Goal: Task Accomplishment & Management: Manage account settings

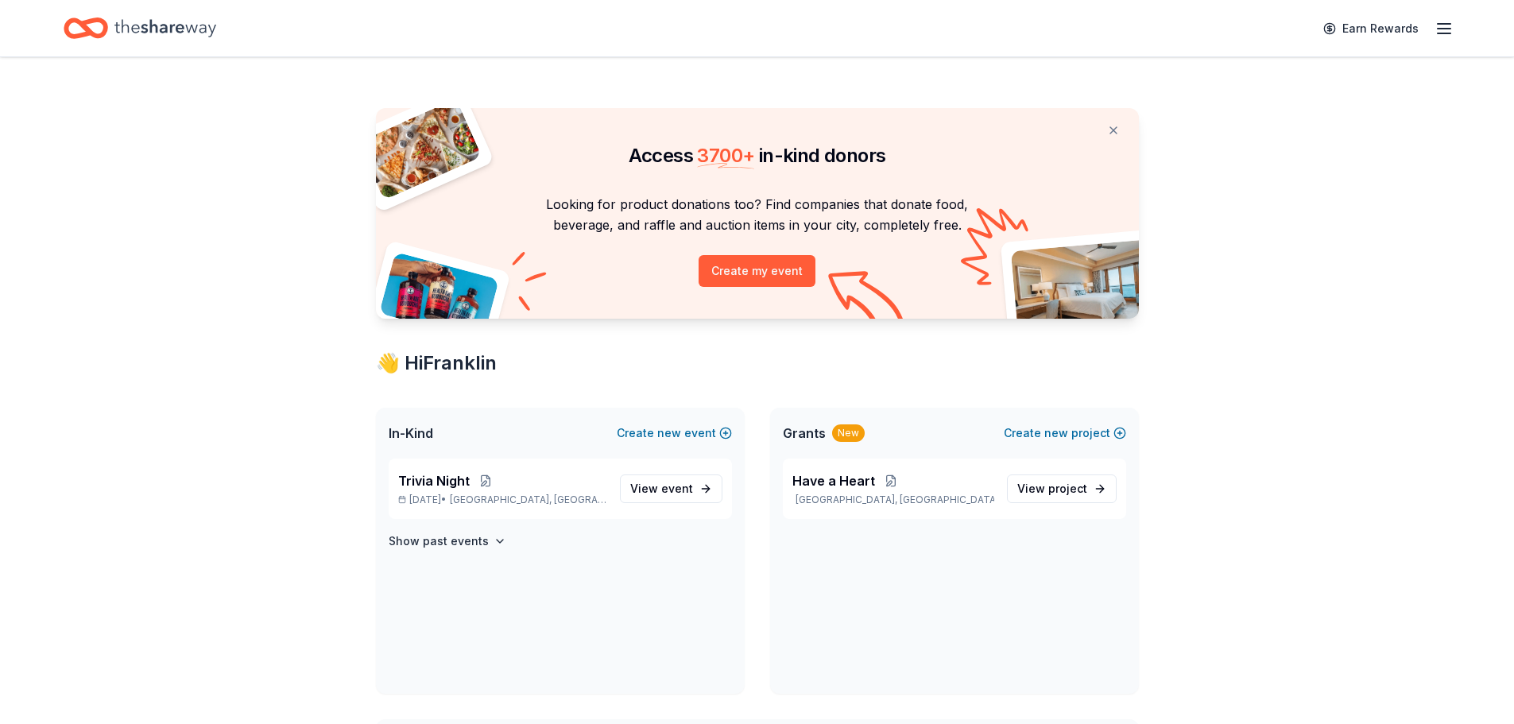
click at [1438, 24] on line "button" at bounding box center [1444, 24] width 13 height 0
click at [1261, 359] on div "Access 3700 + in-kind donors Looking for product donations too? Find companies …" at bounding box center [757, 717] width 1514 height 1320
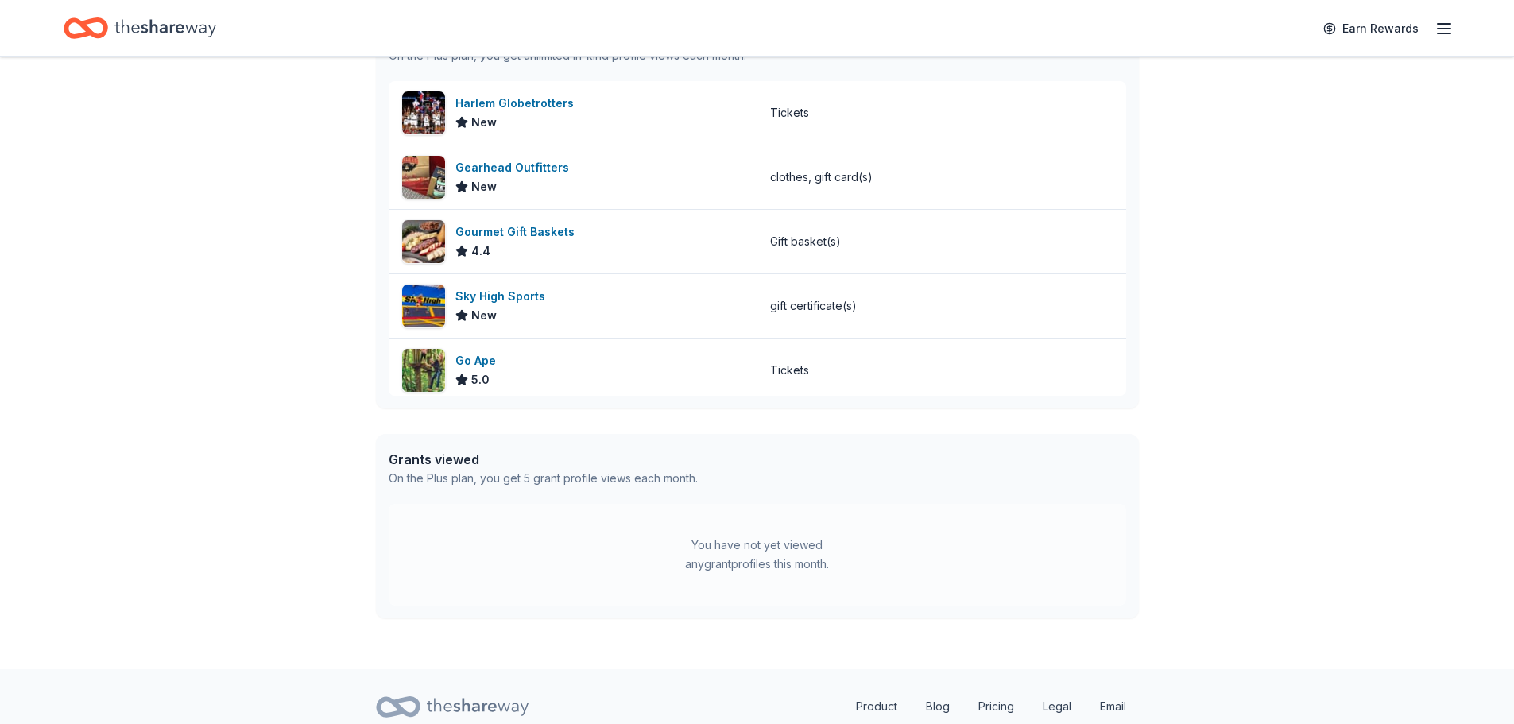
scroll to position [768, 0]
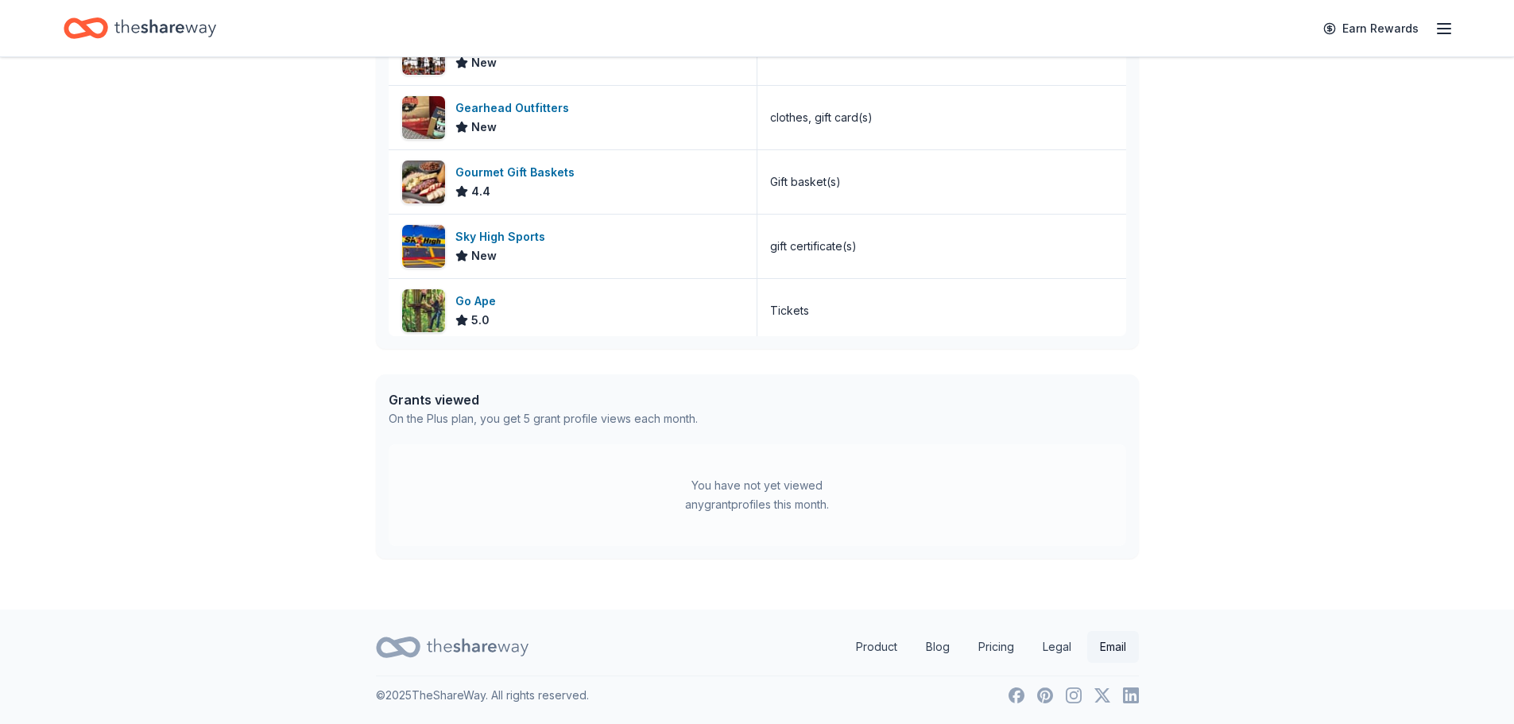
click at [1108, 648] on link "Email" at bounding box center [1113, 647] width 52 height 32
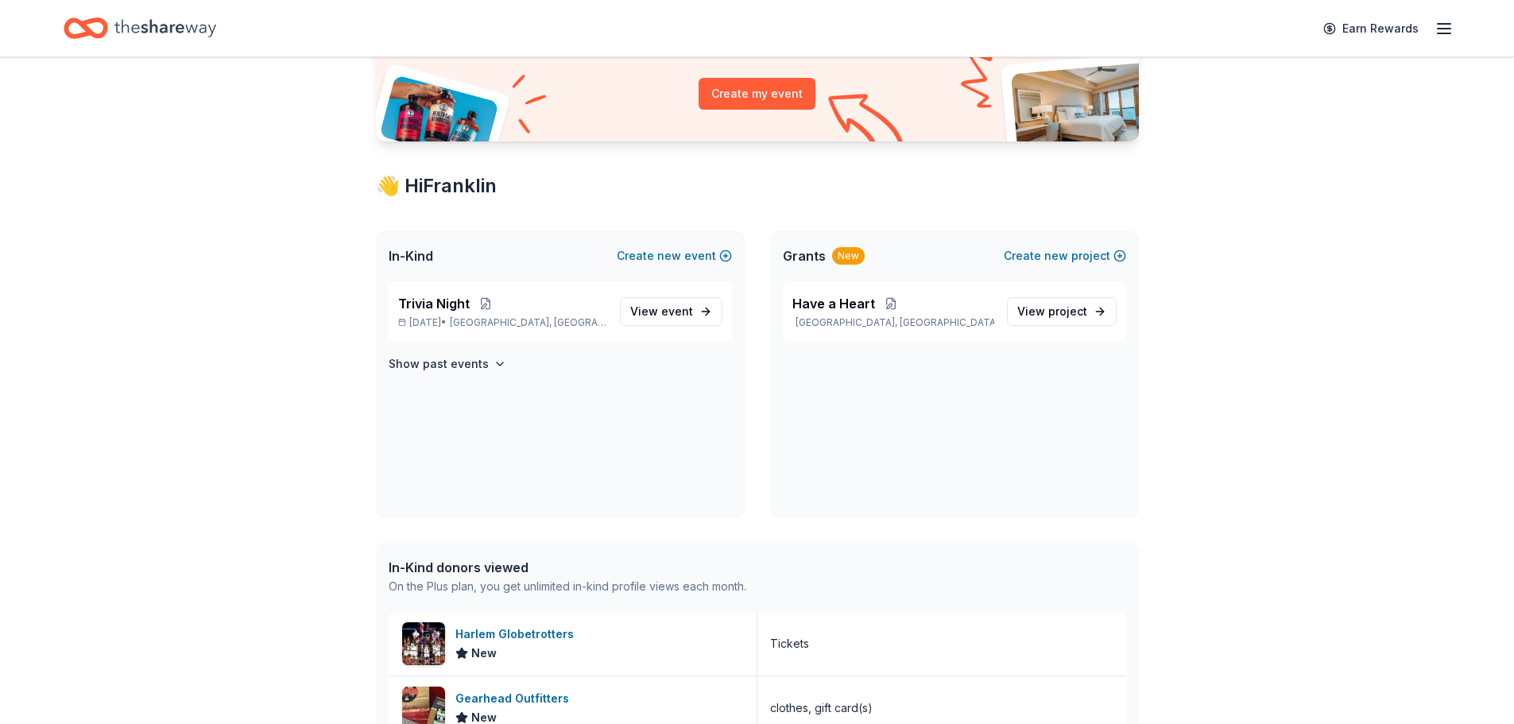
scroll to position [0, 0]
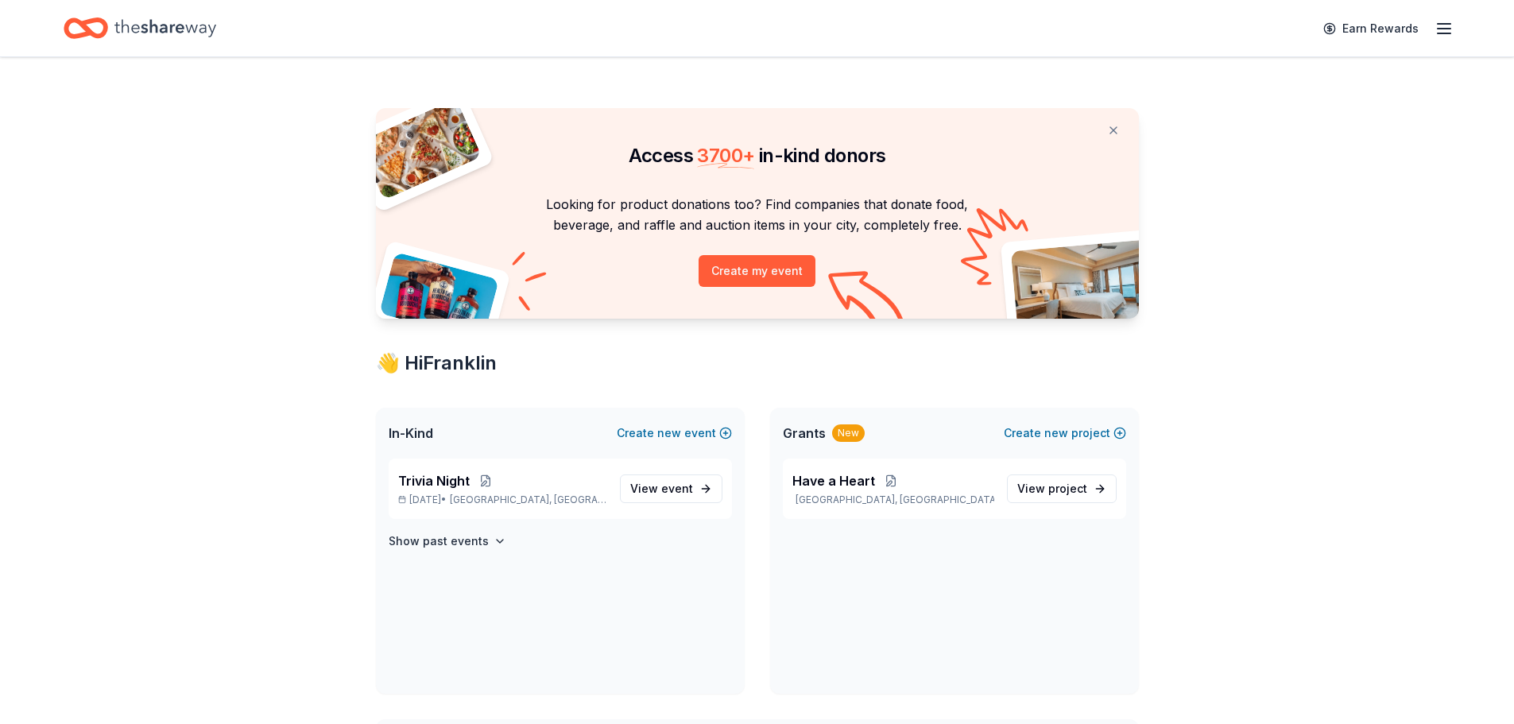
click at [1437, 25] on icon "button" at bounding box center [1444, 28] width 19 height 19
click at [1272, 119] on link "Account" at bounding box center [1254, 123] width 50 height 16
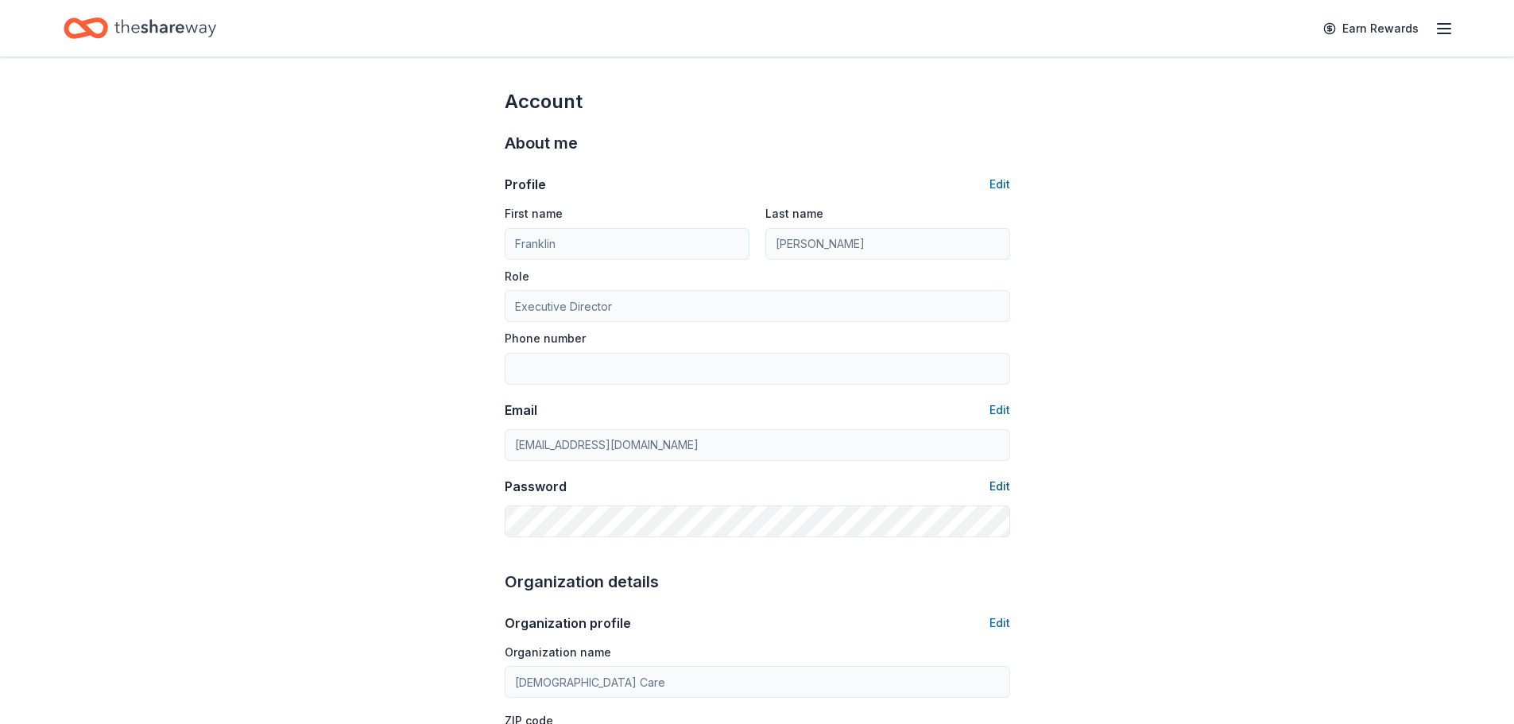
click at [994, 486] on button "Edit" at bounding box center [1000, 486] width 21 height 19
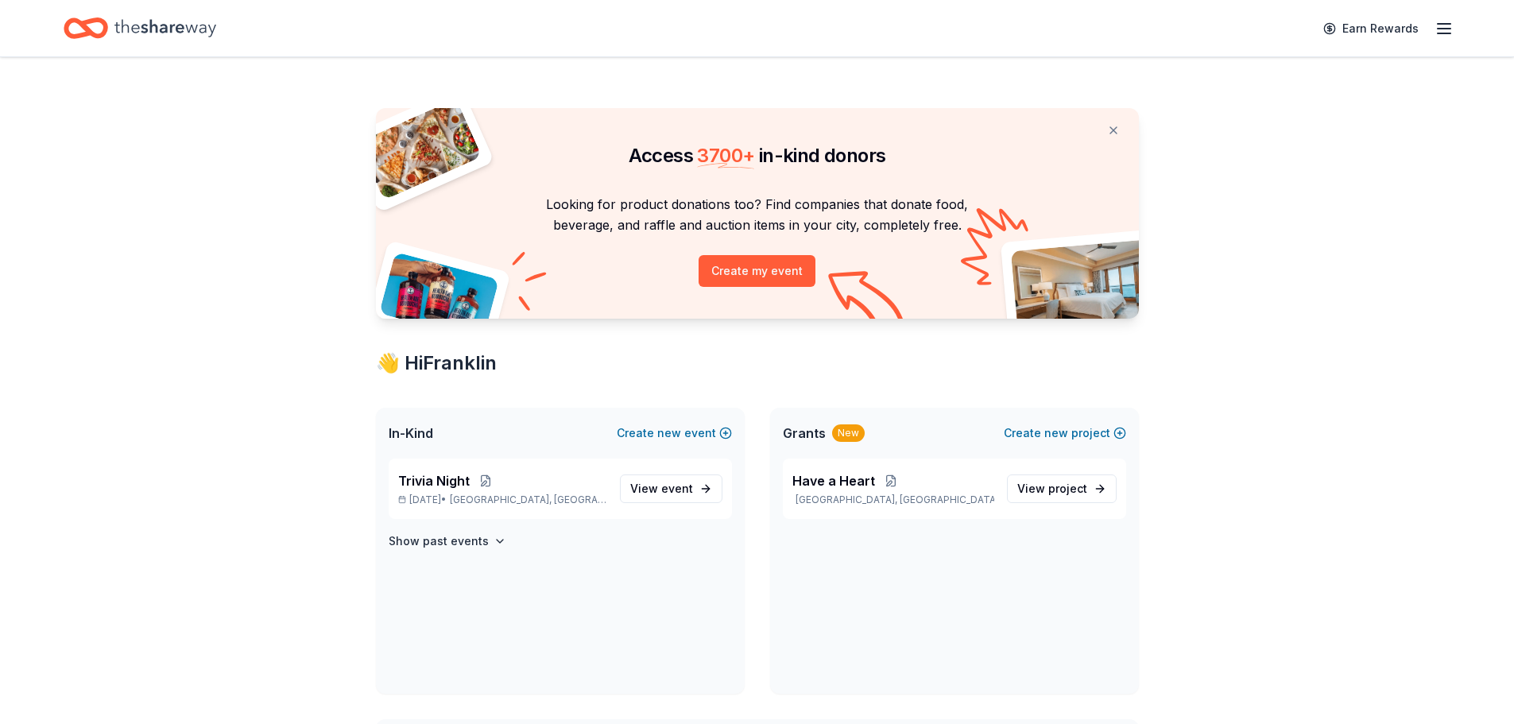
click at [1443, 29] on icon "button" at bounding box center [1444, 28] width 19 height 19
click at [1265, 122] on link "Account" at bounding box center [1254, 123] width 50 height 16
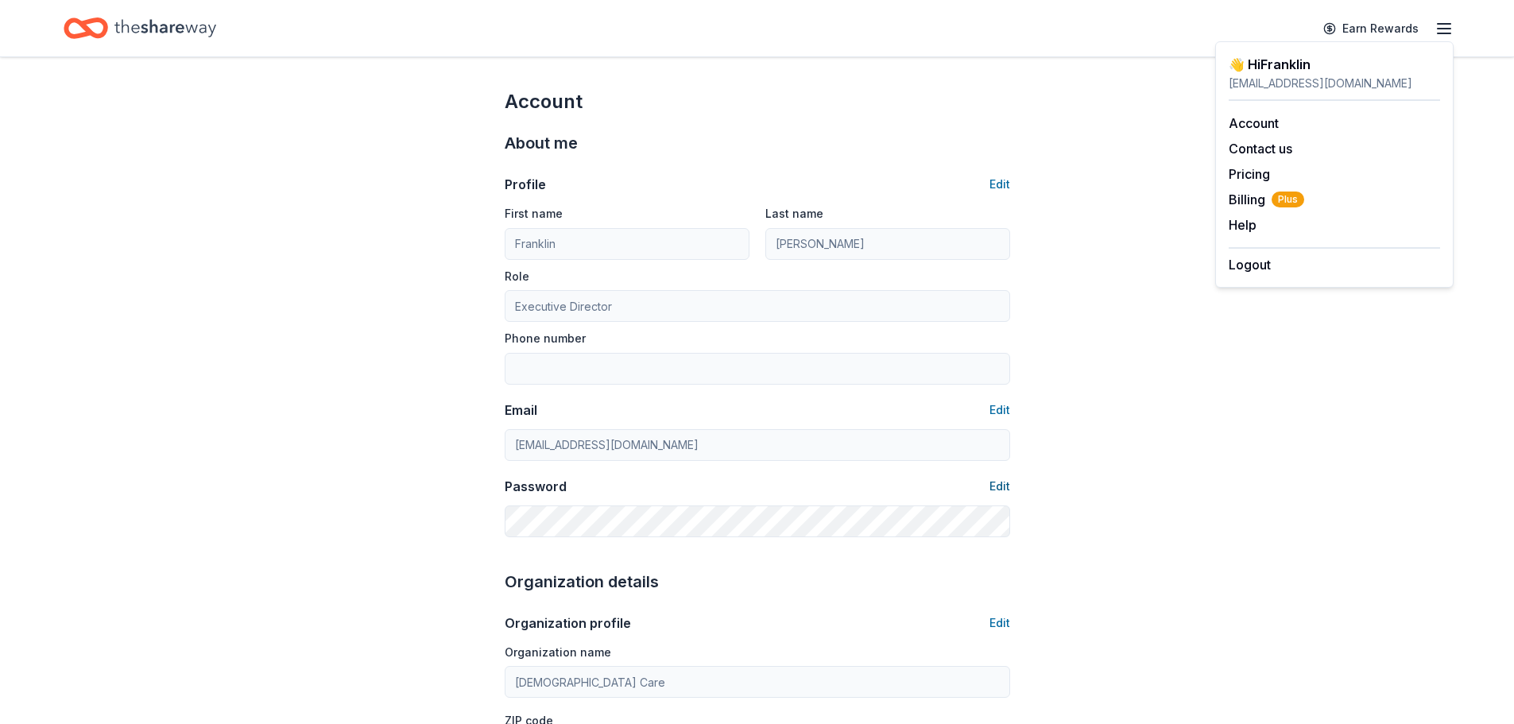
click at [1002, 489] on button "Edit" at bounding box center [1000, 486] width 21 height 19
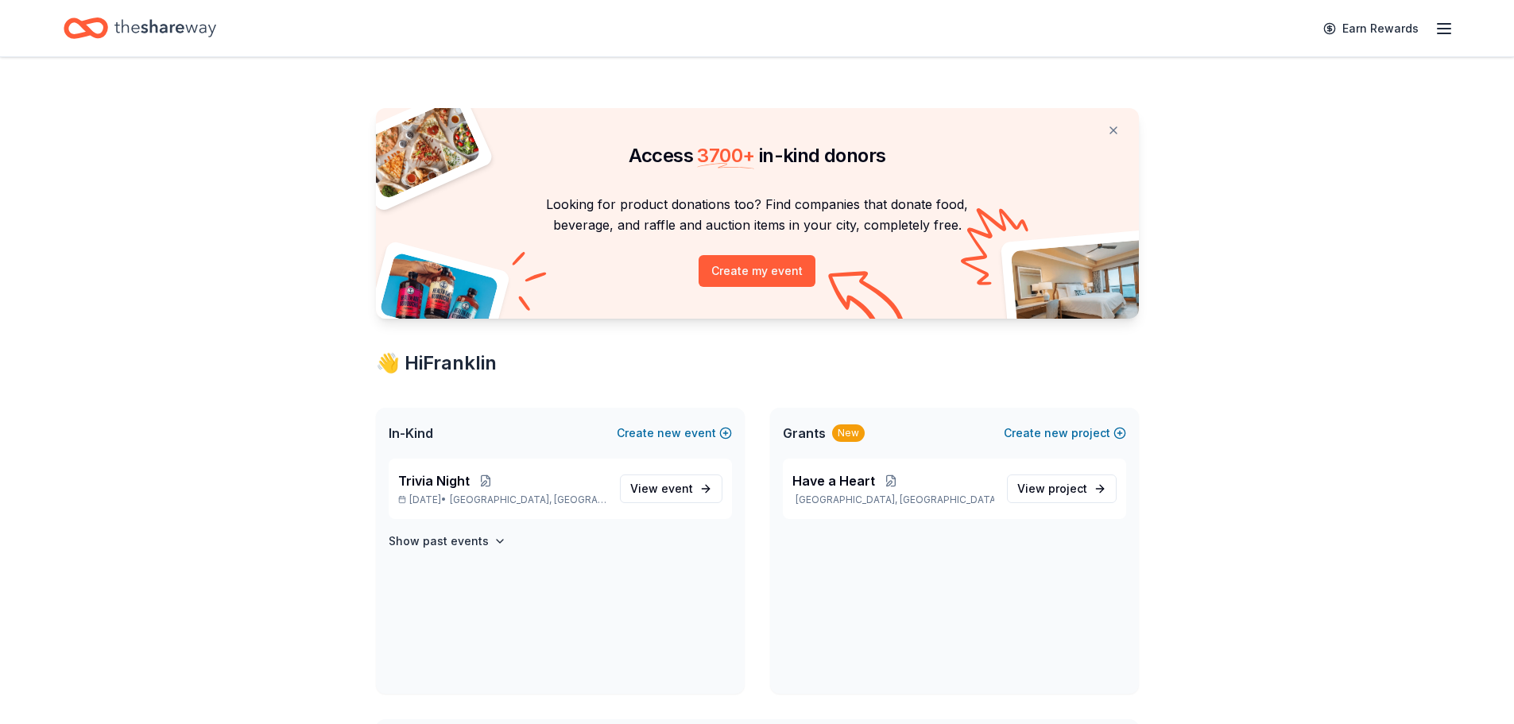
click at [1448, 23] on icon "button" at bounding box center [1444, 28] width 19 height 19
click at [1238, 172] on link "Pricing" at bounding box center [1249, 174] width 41 height 16
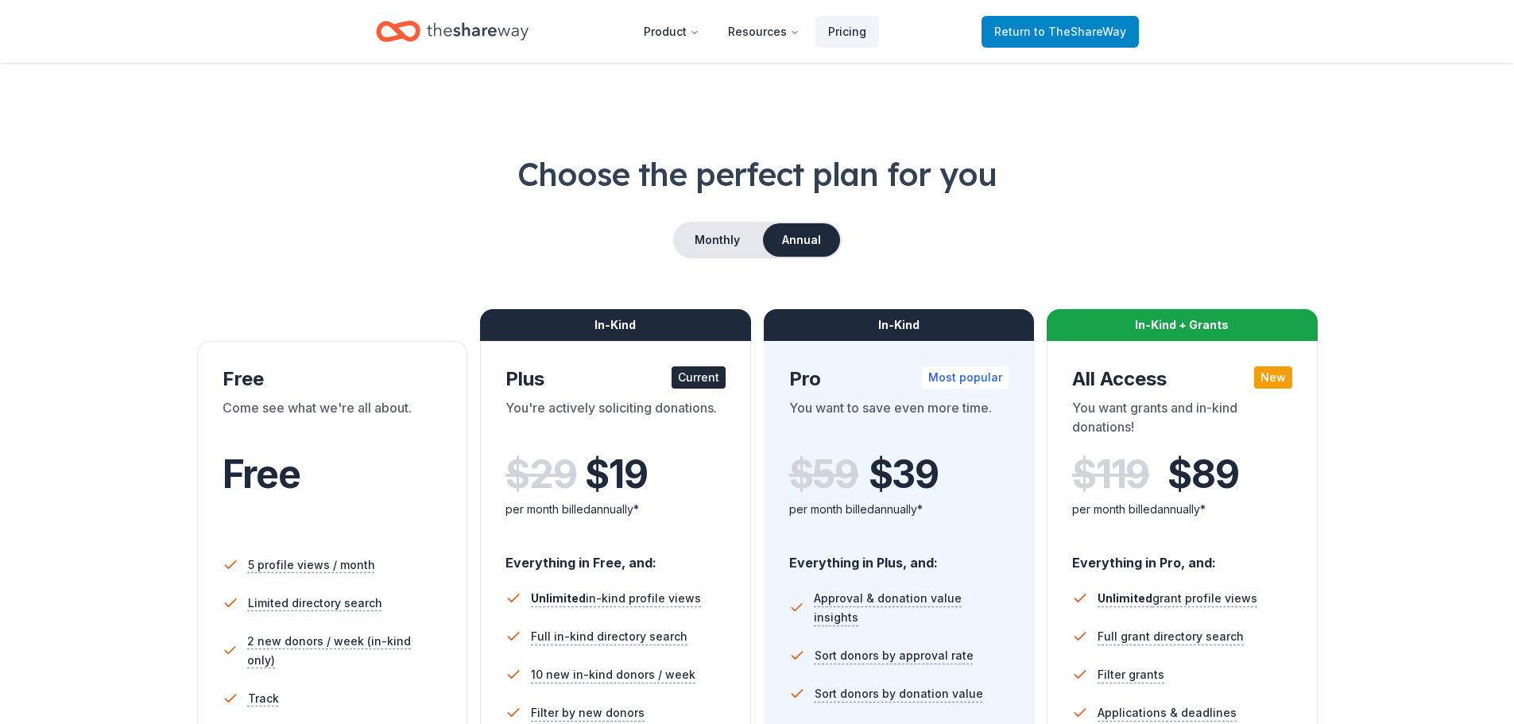
click at [1056, 23] on span "Return to TheShareWay" at bounding box center [1060, 31] width 132 height 19
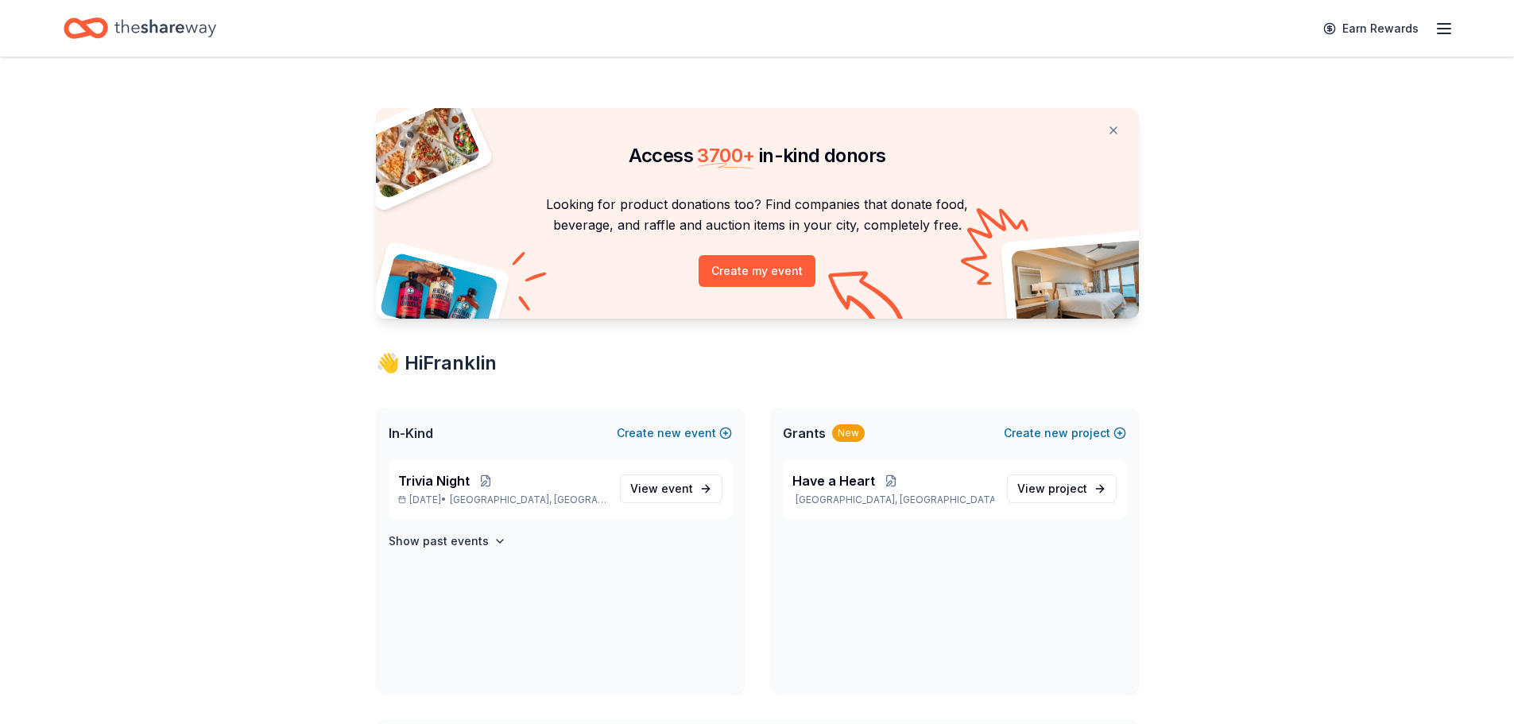
click at [1439, 25] on icon "button" at bounding box center [1444, 28] width 19 height 19
click at [1259, 174] on link "Pricing" at bounding box center [1249, 174] width 41 height 16
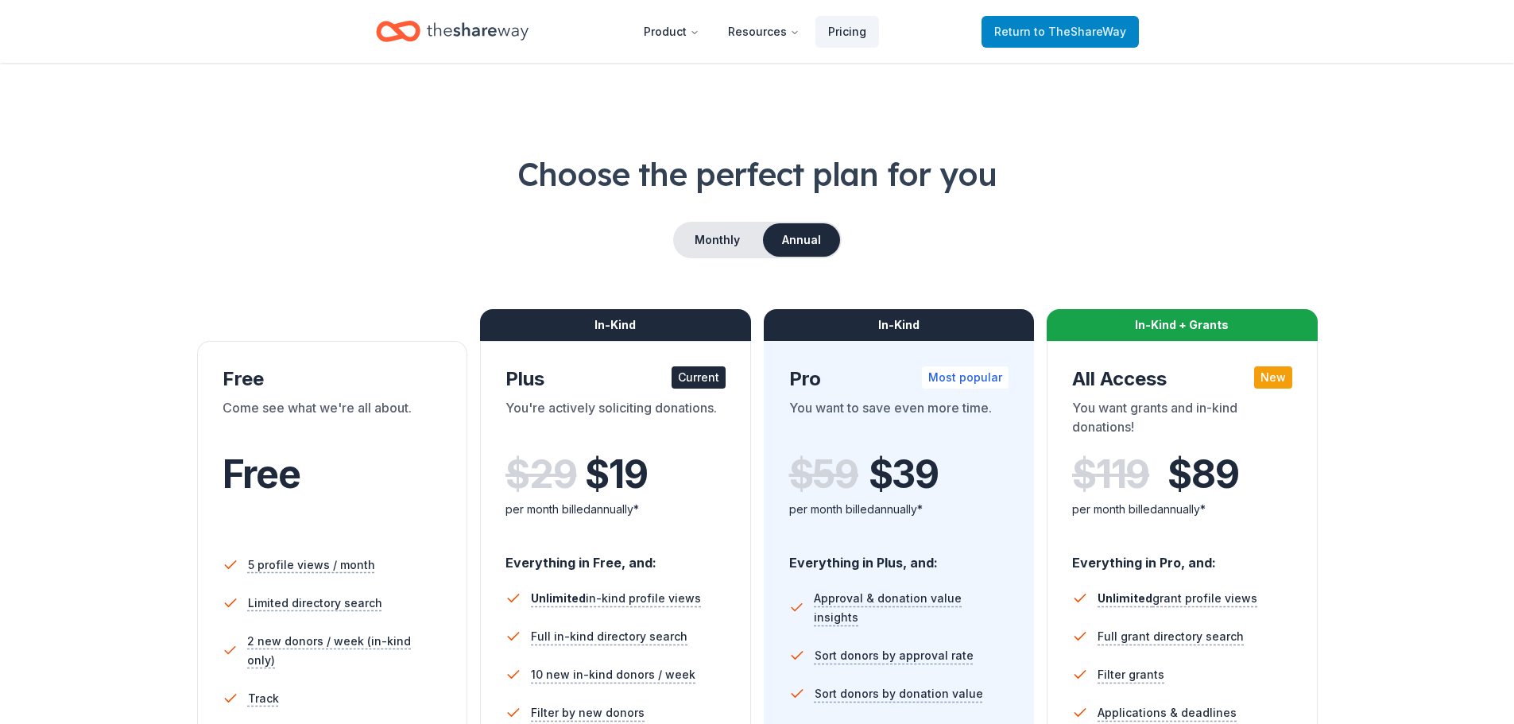
click at [1057, 29] on span "to TheShareWay" at bounding box center [1080, 32] width 92 height 14
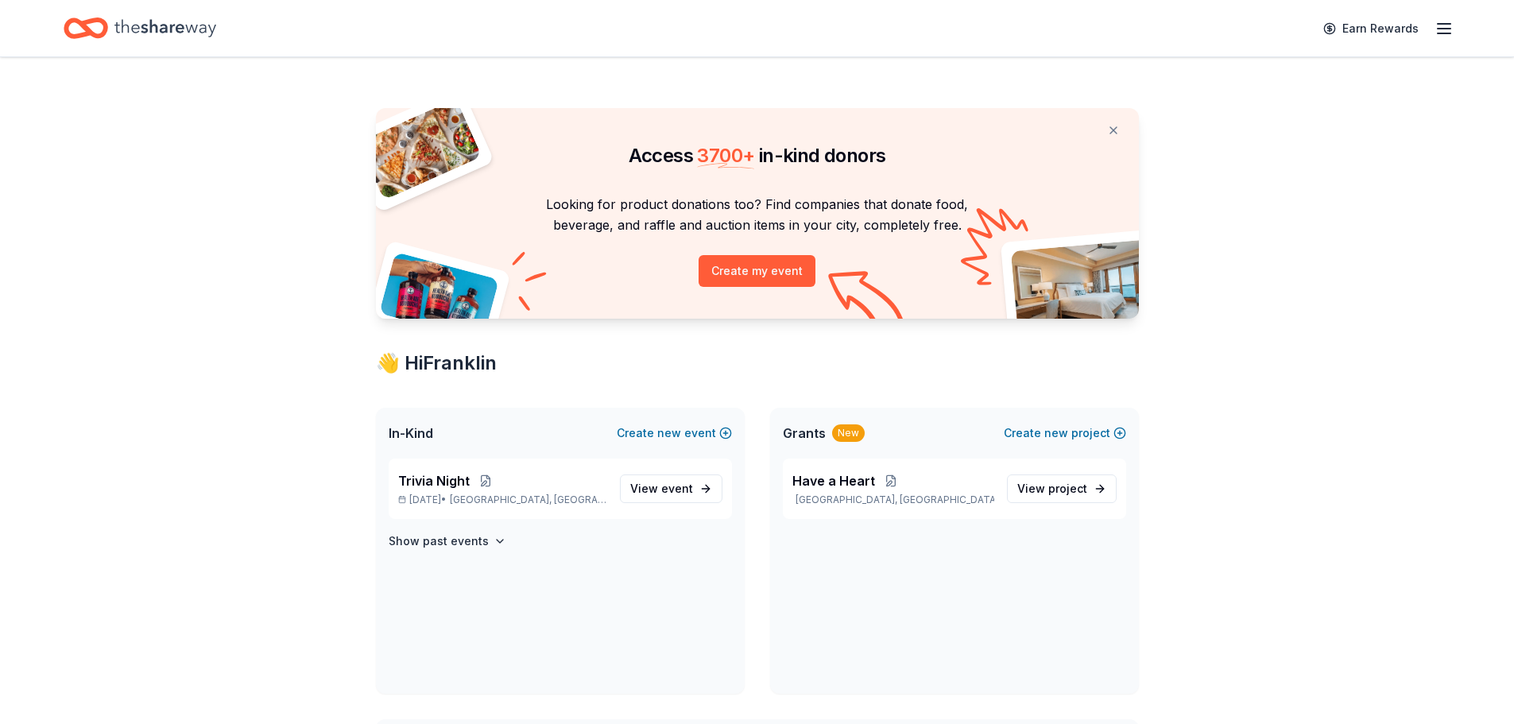
click at [1449, 25] on icon "button" at bounding box center [1444, 28] width 19 height 19
click at [1272, 125] on link "Account" at bounding box center [1254, 123] width 50 height 16
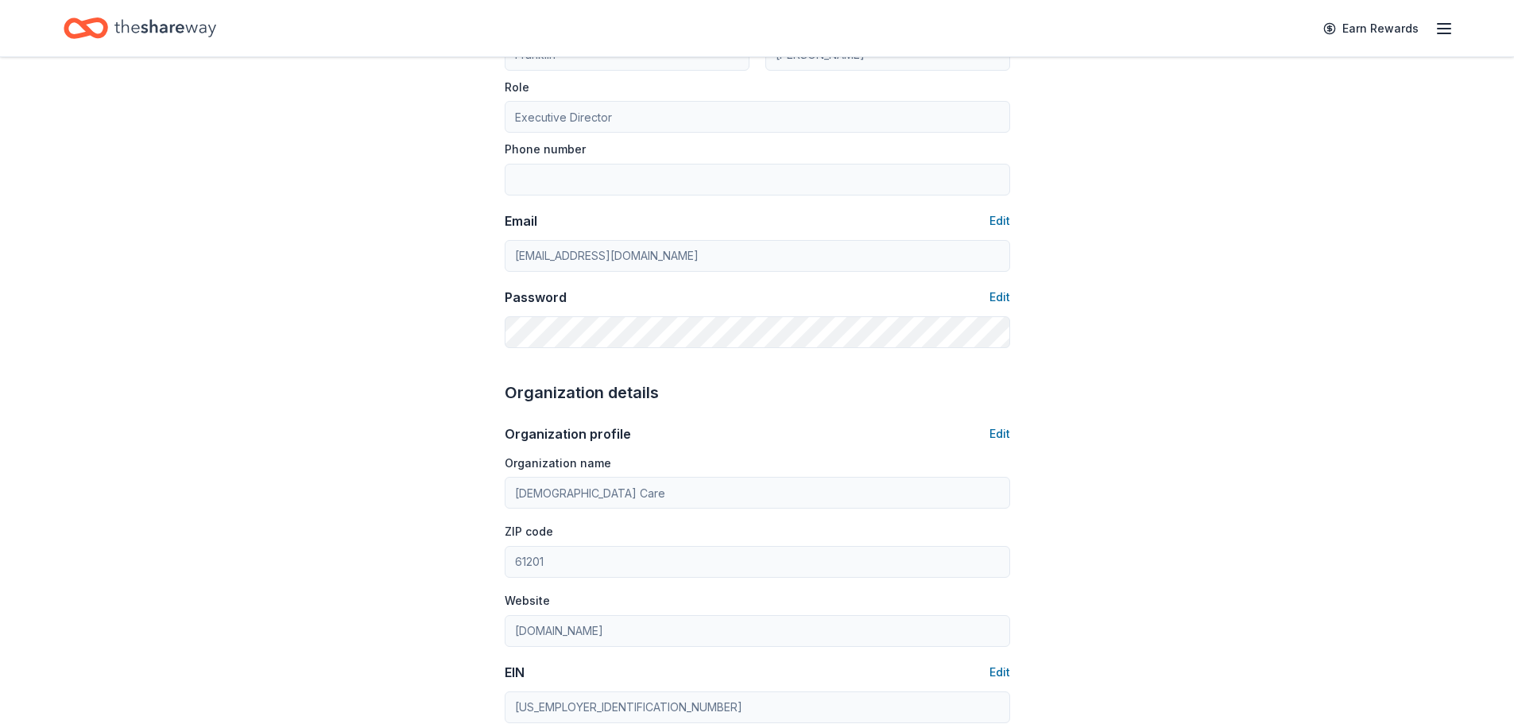
scroll to position [175, 0]
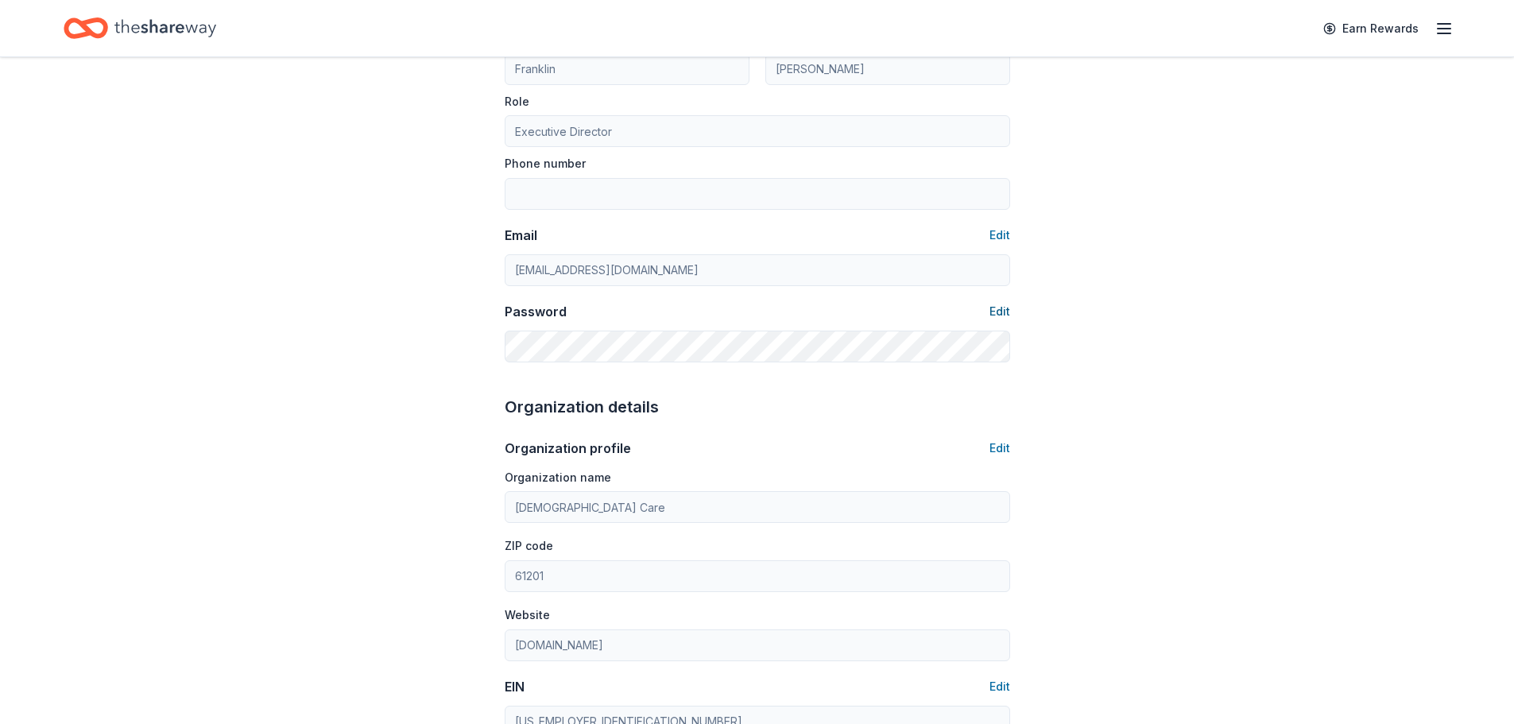
click at [1002, 312] on button "Edit" at bounding box center [1000, 311] width 21 height 19
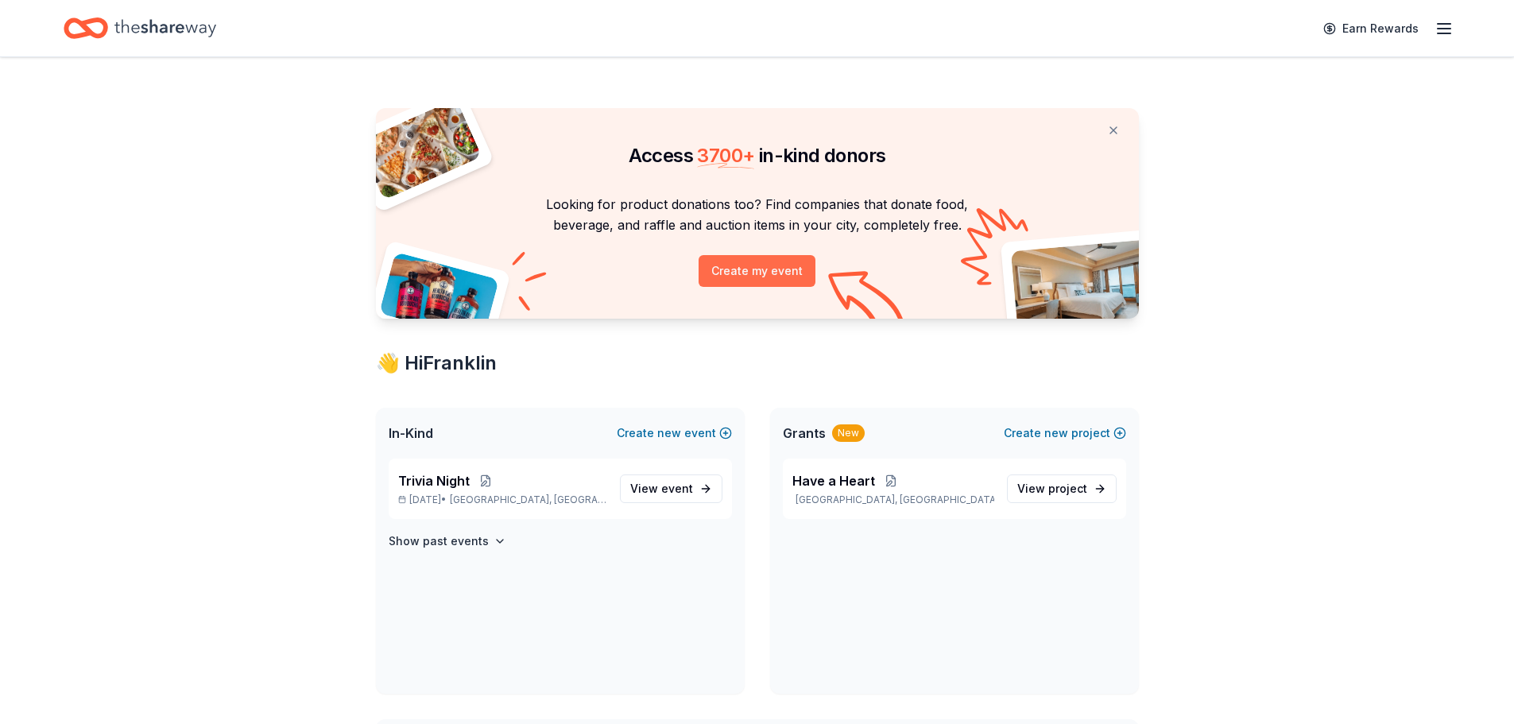
click at [787, 270] on button "Create my event" at bounding box center [757, 271] width 117 height 32
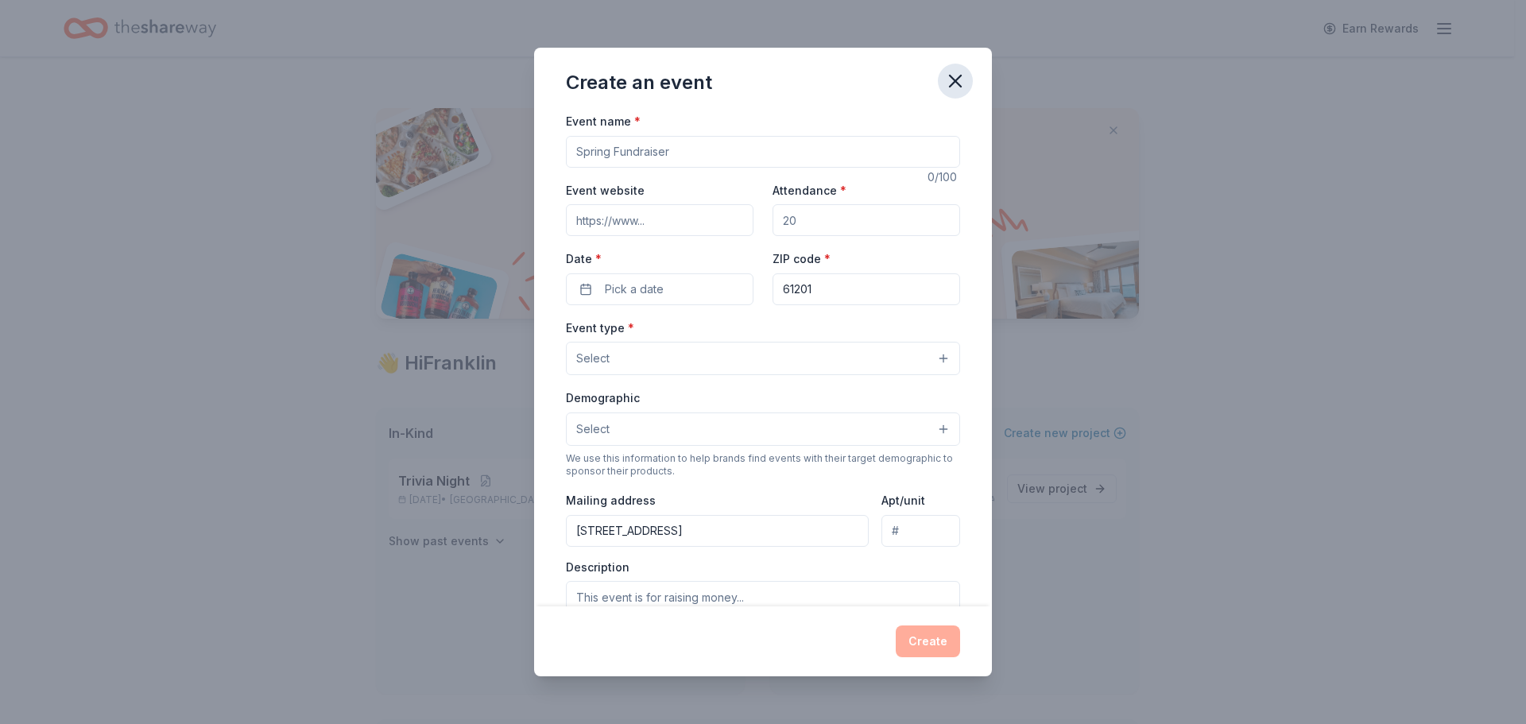
click at [955, 83] on icon "button" at bounding box center [955, 81] width 22 height 22
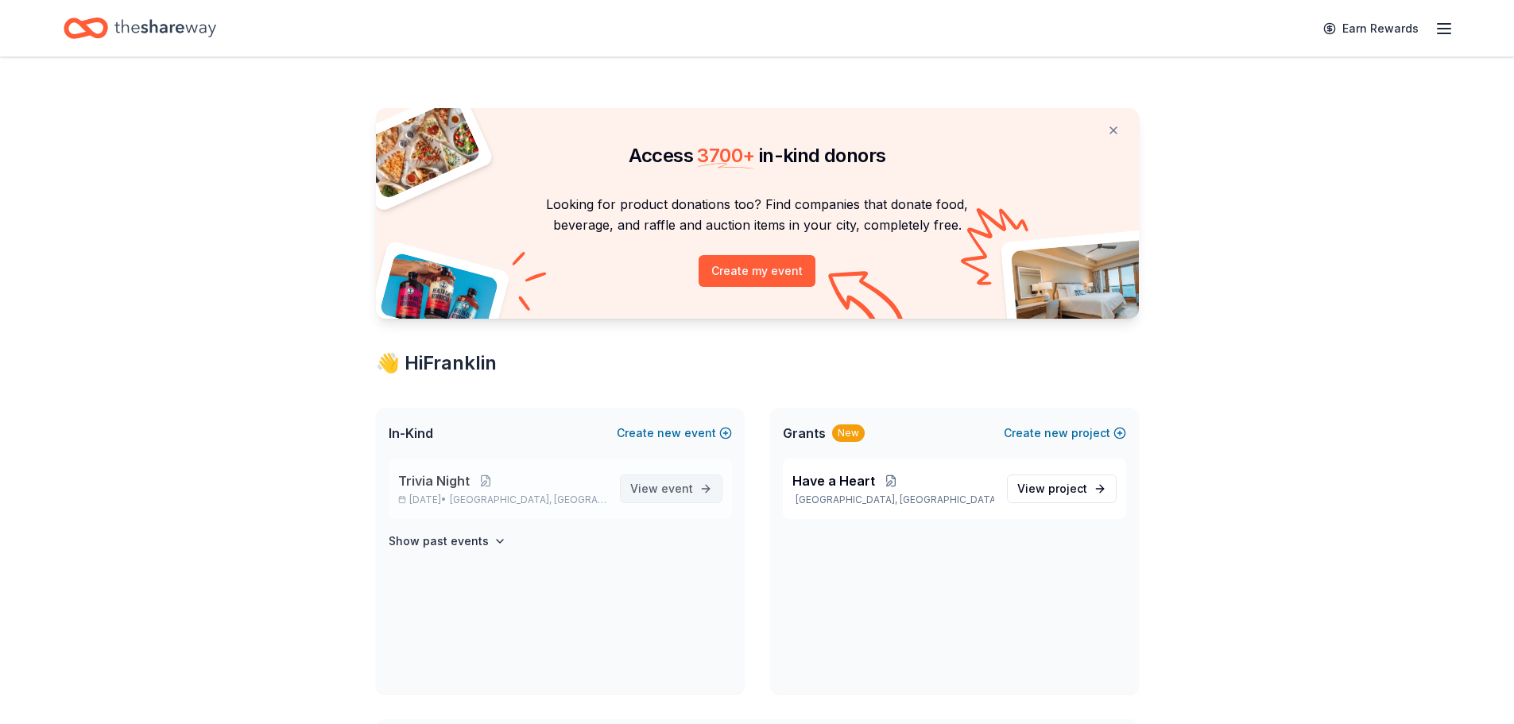
click at [642, 482] on span "View event" at bounding box center [661, 488] width 63 height 19
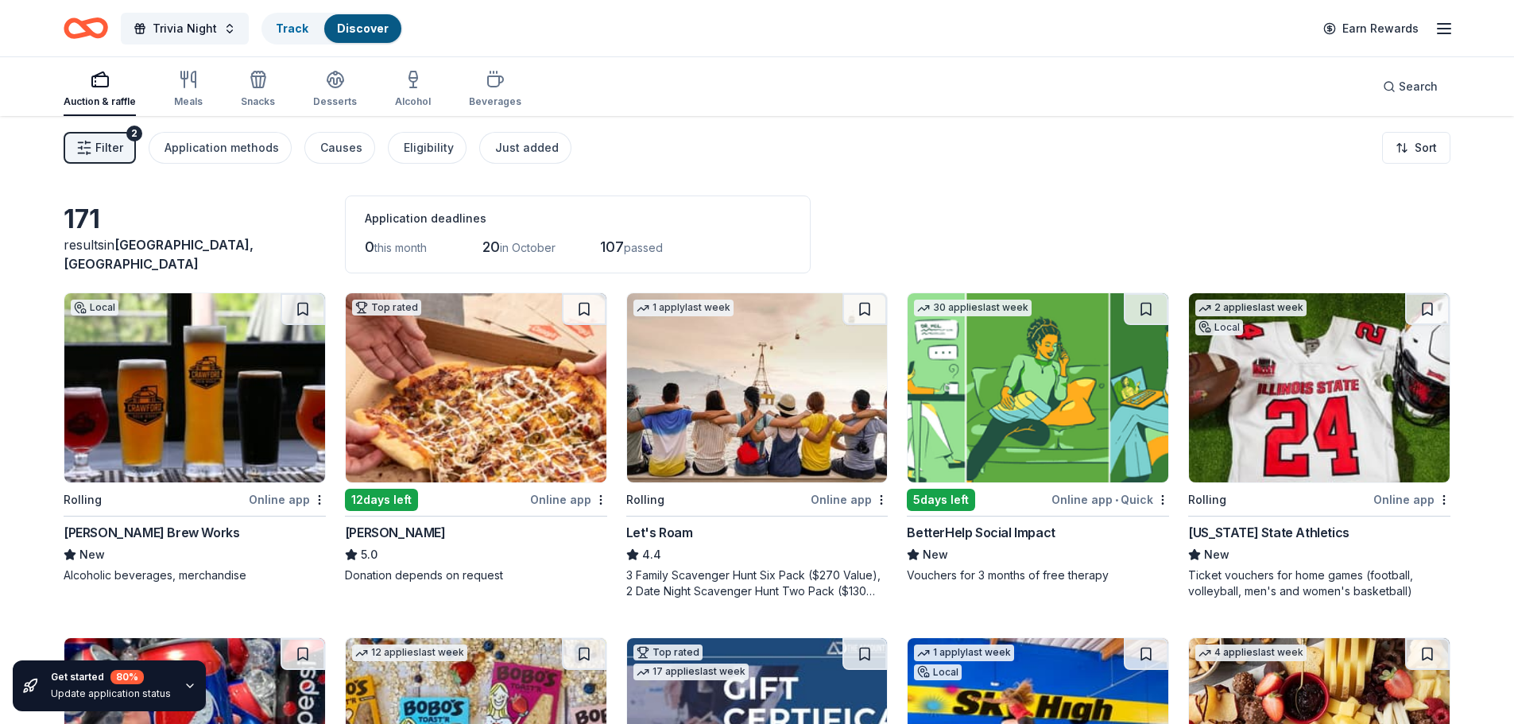
click at [1447, 34] on icon "button" at bounding box center [1444, 28] width 19 height 19
click at [1247, 201] on span "Billing Plus" at bounding box center [1267, 199] width 76 height 19
